Goal: Task Accomplishment & Management: Manage account settings

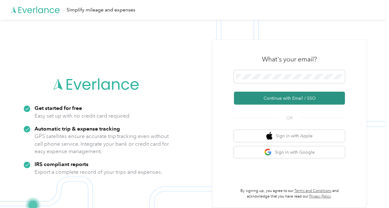
click at [301, 101] on button "Continue with Email / SSO" at bounding box center [289, 98] width 111 height 13
click at [269, 98] on button "Continue with Email / SSO" at bounding box center [289, 98] width 111 height 13
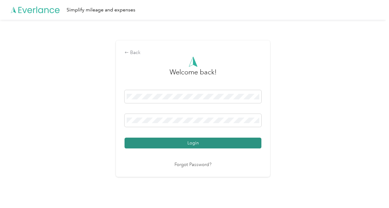
click at [201, 143] on button "Login" at bounding box center [192, 142] width 137 height 11
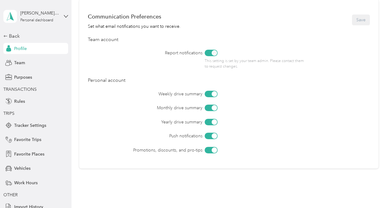
scroll to position [19, 0]
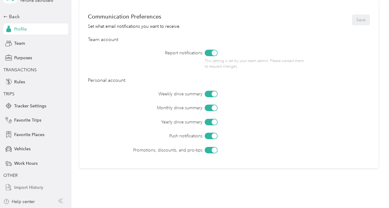
click at [29, 187] on span "Import History" at bounding box center [28, 187] width 29 height 6
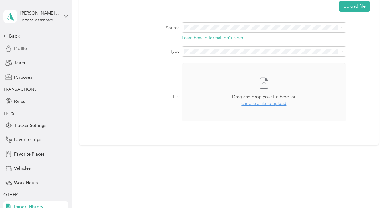
click at [14, 51] on span "Profile" at bounding box center [20, 48] width 13 height 6
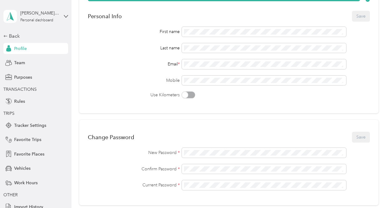
scroll to position [258, 0]
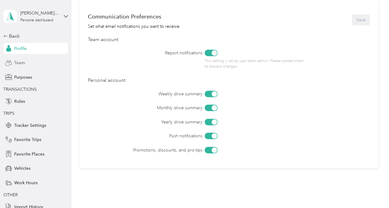
click at [11, 65] on div "Team" at bounding box center [35, 62] width 65 height 11
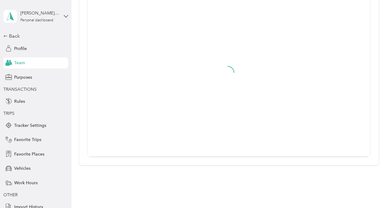
scroll to position [242, 0]
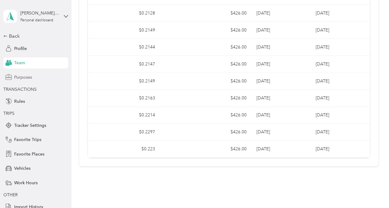
click at [10, 76] on div "Purposes" at bounding box center [35, 76] width 65 height 11
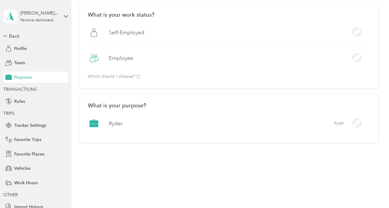
scroll to position [40, 0]
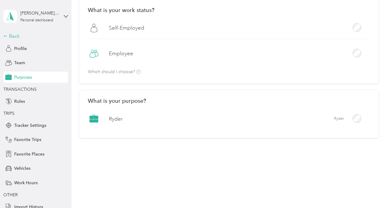
click at [7, 35] on div "Back" at bounding box center [34, 35] width 62 height 7
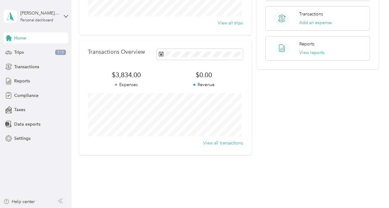
scroll to position [130, 0]
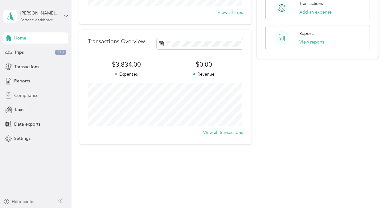
click at [18, 98] on span "Compliance" at bounding box center [26, 95] width 24 height 6
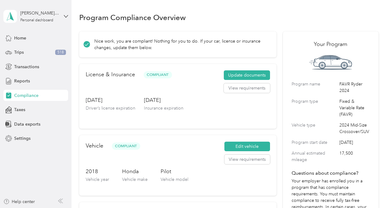
click at [97, 100] on h3 "[DATE]" at bounding box center [111, 100] width 50 height 8
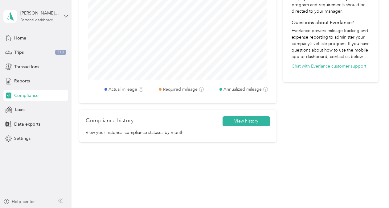
scroll to position [253, 0]
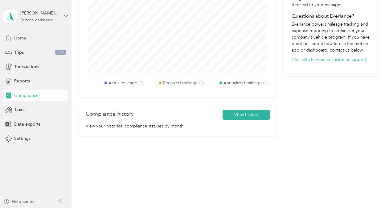
click at [25, 39] on span "Home" at bounding box center [20, 38] width 12 height 6
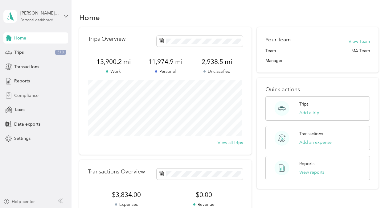
click at [18, 93] on span "Compliance" at bounding box center [26, 95] width 24 height 6
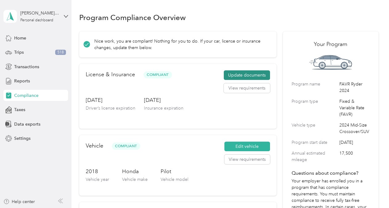
click at [232, 74] on button "Update documents" at bounding box center [247, 75] width 46 height 10
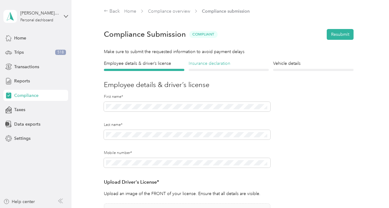
click at [218, 63] on h4 "Insurance declaration" at bounding box center [229, 63] width 80 height 6
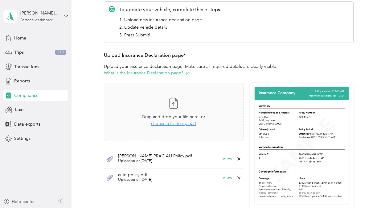
scroll to position [134, 0]
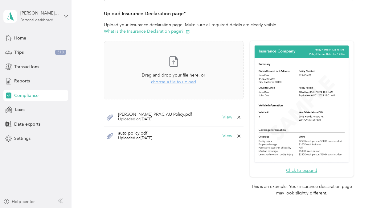
click at [226, 116] on button "View" at bounding box center [227, 117] width 10 height 4
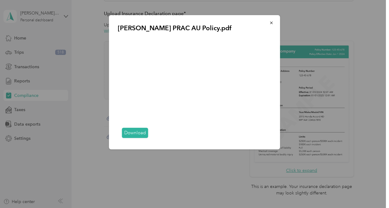
click at [131, 132] on link "Download" at bounding box center [135, 133] width 26 height 10
